Goal: Information Seeking & Learning: Find specific fact

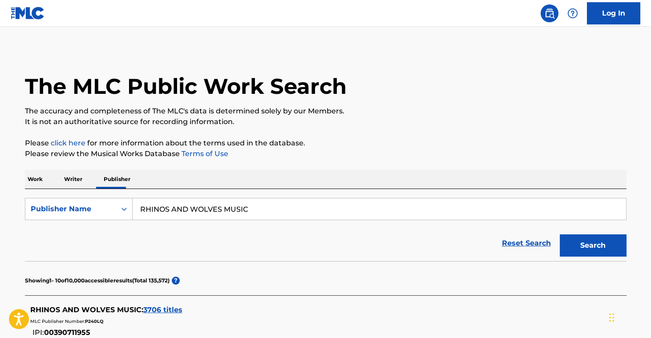
click at [176, 309] on span "3706 titles" at bounding box center [162, 310] width 39 height 8
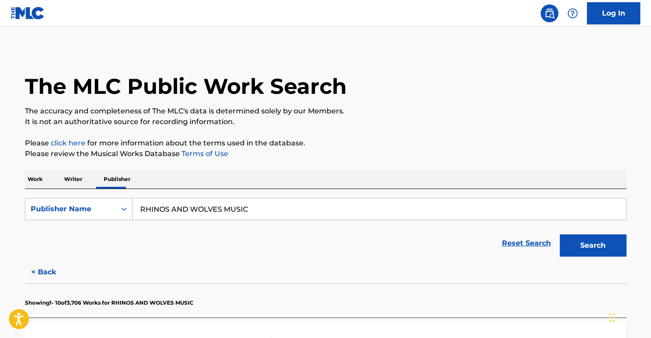
click at [347, 237] on div "Reset Search Search" at bounding box center [326, 244] width 602 height 36
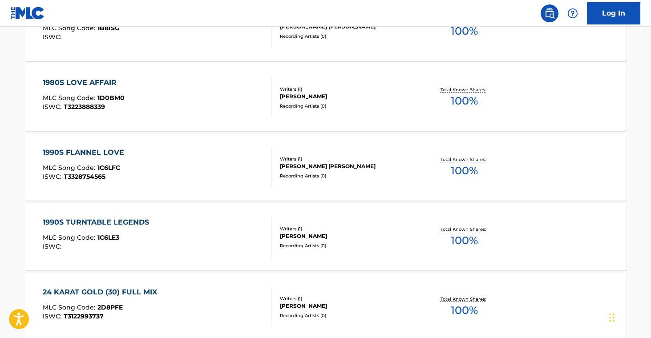
scroll to position [409, 0]
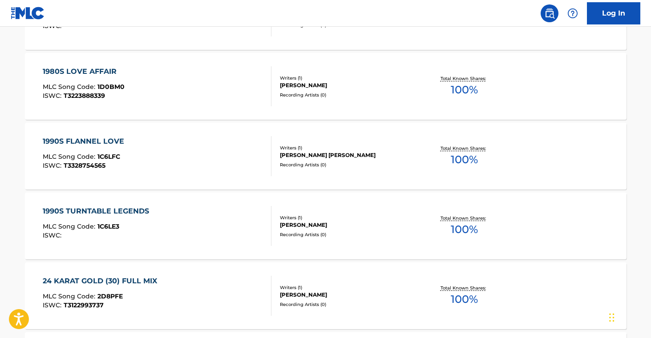
click at [365, 280] on div "24 KARAT GOLD (30) FULL MIX MLC Song Code : 2D8PFE ISWC : T3122993737 Writers (…" at bounding box center [326, 296] width 602 height 67
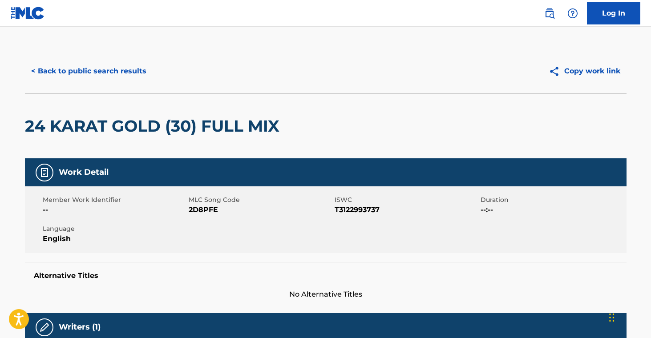
click at [425, 260] on div "Work Detail Member Work Identifier -- MLC Song Code 2D8PFE ISWC T3122993737 Dur…" at bounding box center [326, 229] width 602 height 142
click at [104, 73] on button "< Back to public search results" at bounding box center [89, 71] width 128 height 22
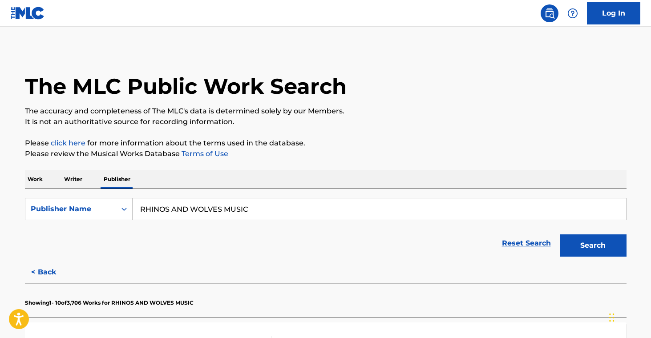
click at [434, 255] on div "Reset Search Search" at bounding box center [326, 244] width 602 height 36
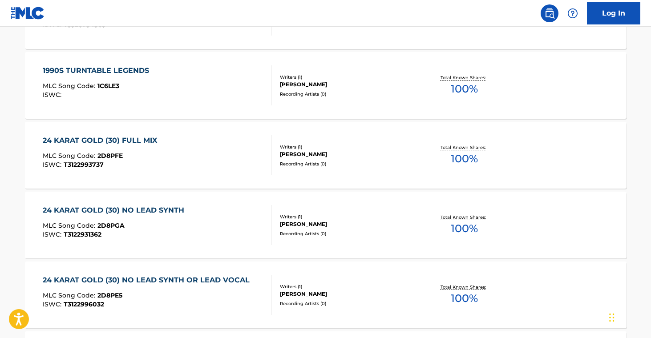
scroll to position [552, 0]
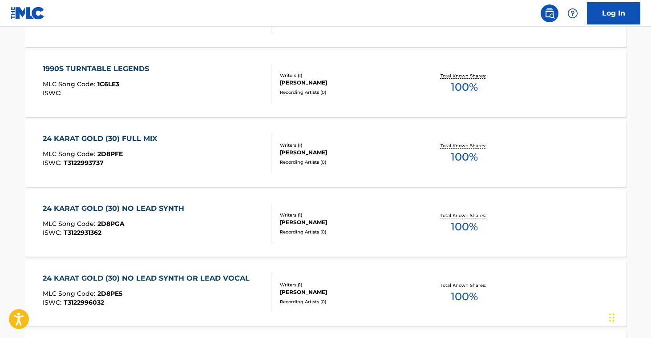
click at [428, 246] on div "24 KARAT GOLD (30) NO LEAD SYNTH MLC Song Code : 2D8PGA ISWC : T3122931362 Writ…" at bounding box center [326, 223] width 602 height 67
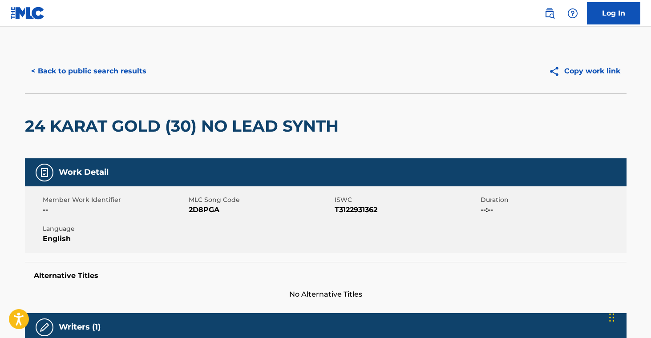
click at [440, 242] on div "Member Work Identifier -- MLC Song Code 2D8PGA ISWC T3122931362 Duration --:-- …" at bounding box center [326, 219] width 602 height 67
click at [97, 75] on button "< Back to public search results" at bounding box center [89, 71] width 128 height 22
